Goal: Find specific page/section: Find specific page/section

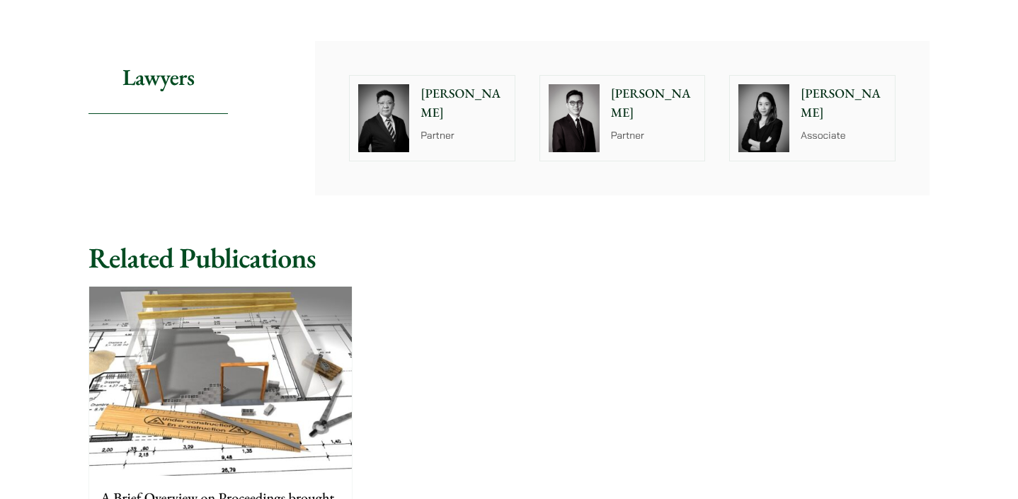
scroll to position [555, 0]
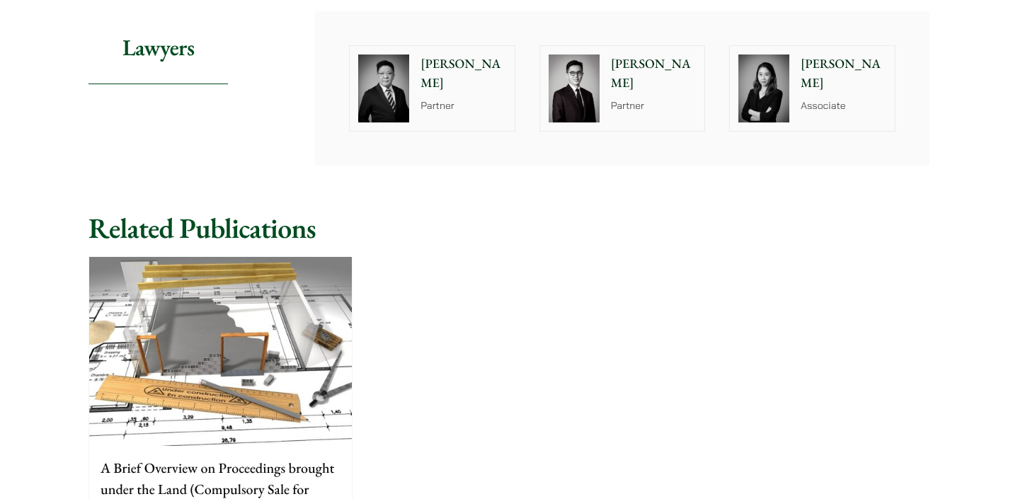
click at [574, 112] on img at bounding box center [573, 88] width 51 height 68
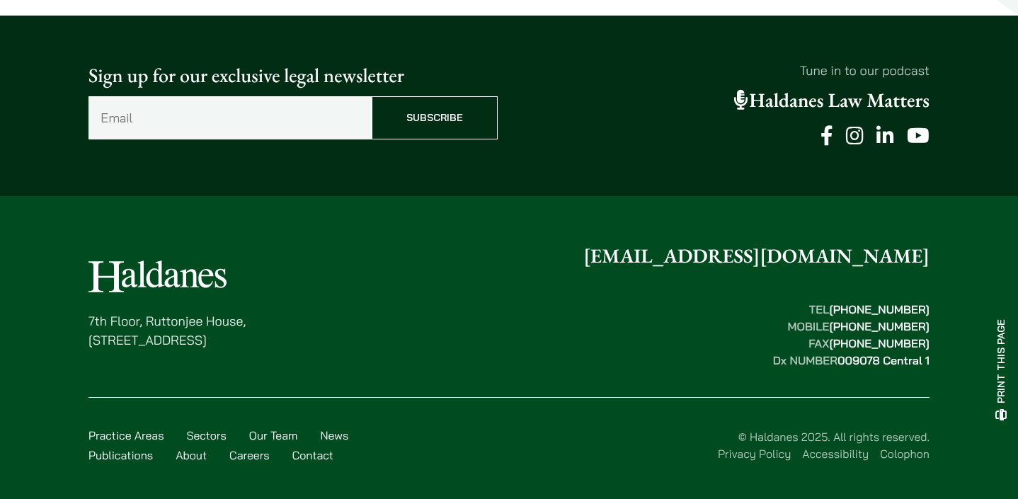
scroll to position [902, 0]
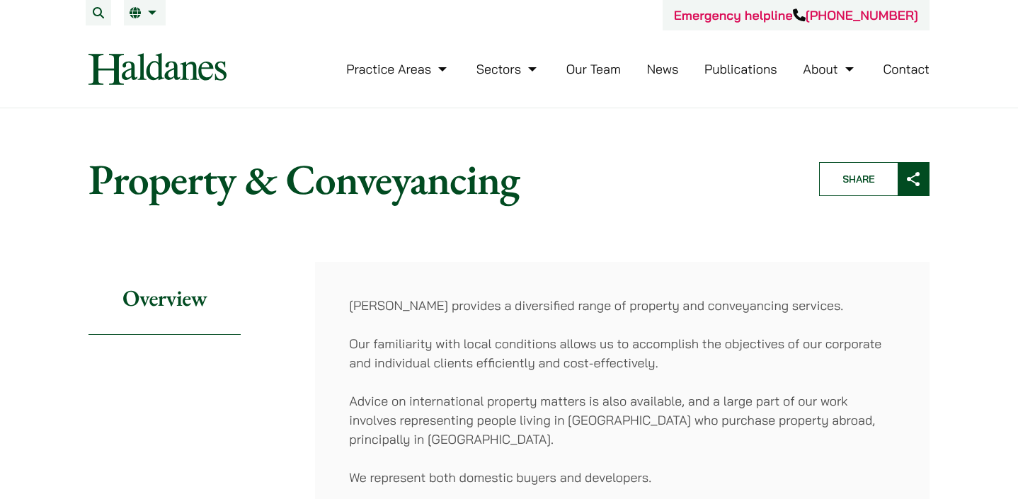
scroll to position [555, 0]
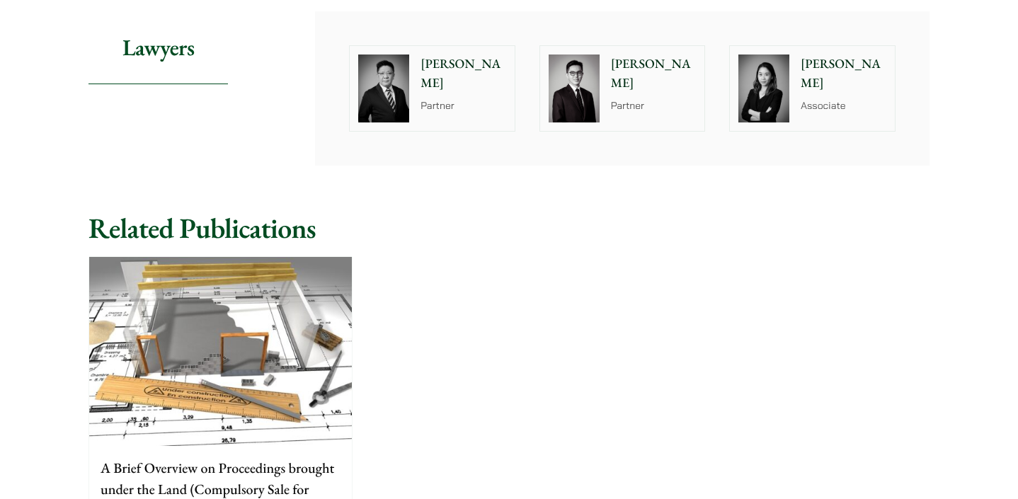
click at [383, 86] on img at bounding box center [383, 88] width 51 height 68
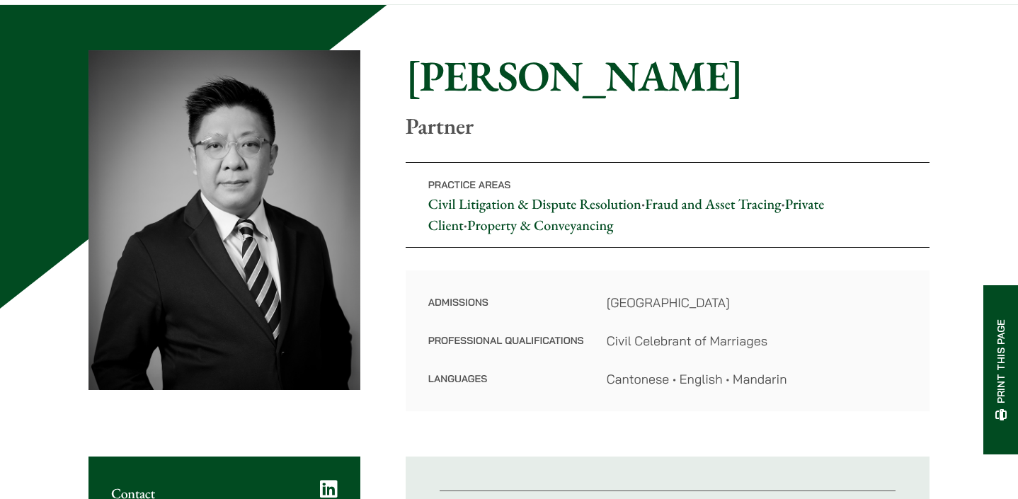
scroll to position [113, 0]
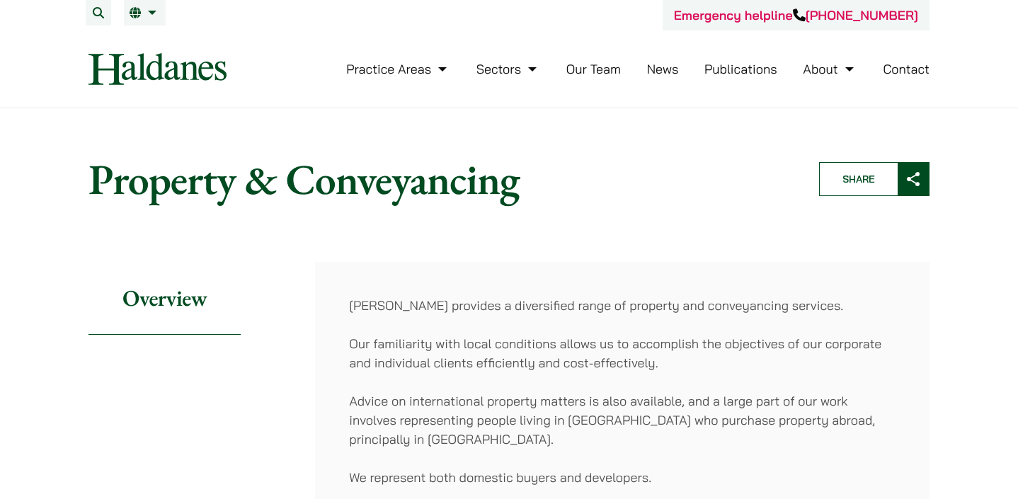
scroll to position [555, 0]
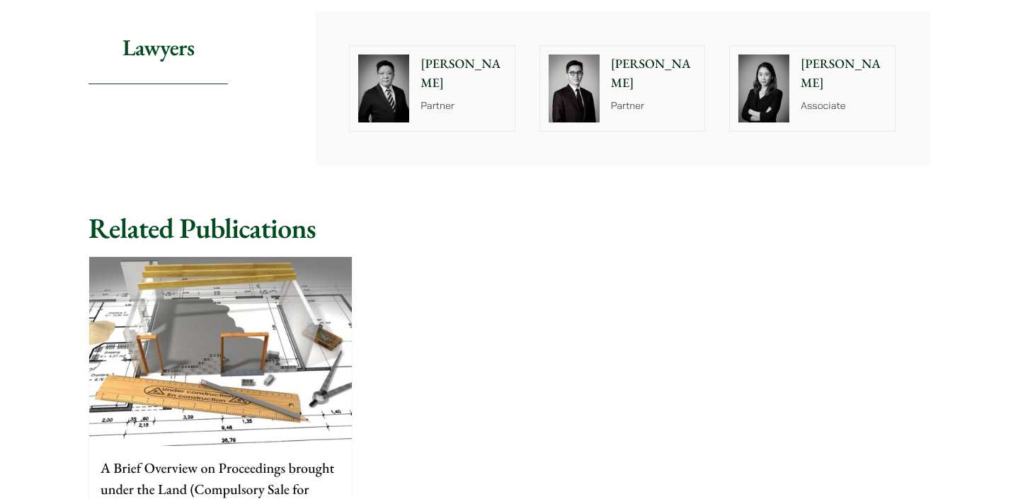
click at [758, 91] on img at bounding box center [763, 88] width 51 height 68
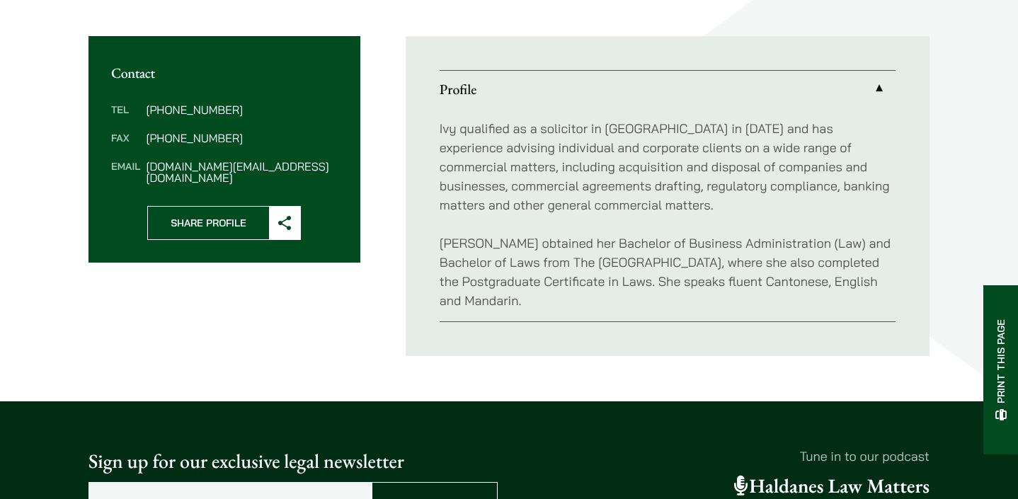
scroll to position [511, 0]
